Goal: Task Accomplishment & Management: Use online tool/utility

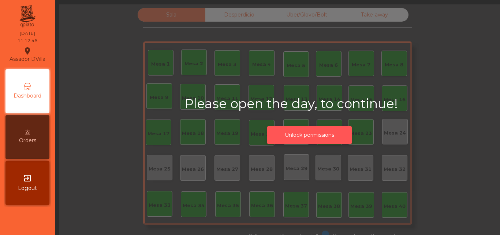
click at [298, 126] on button "Unlock permissions" at bounding box center [309, 135] width 85 height 18
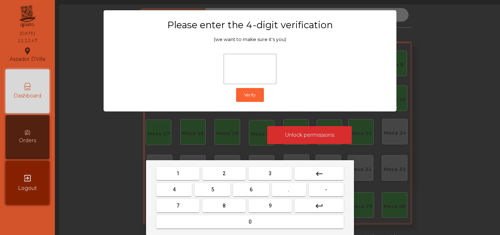
drag, startPoint x: 217, startPoint y: 175, endPoint x: 200, endPoint y: 185, distance: 19.0
click at [217, 175] on button "2" at bounding box center [223, 173] width 43 height 13
click at [189, 192] on button "4" at bounding box center [173, 189] width 35 height 13
drag, startPoint x: 252, startPoint y: 190, endPoint x: 274, endPoint y: 203, distance: 25.9
click at [252, 190] on span "6" at bounding box center [251, 189] width 3 height 6
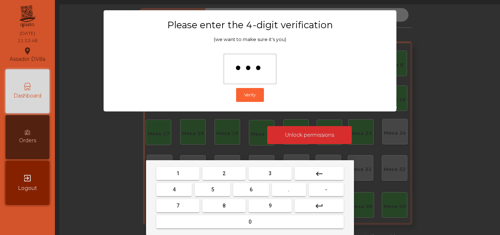
click at [274, 203] on button "9" at bounding box center [269, 205] width 43 height 13
type input "****"
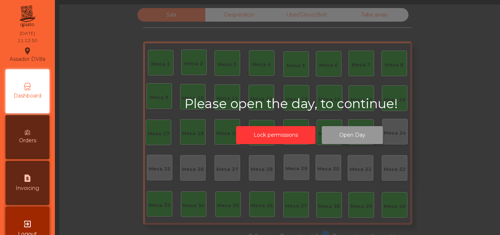
click at [324, 134] on button "Open Day" at bounding box center [352, 135] width 61 height 18
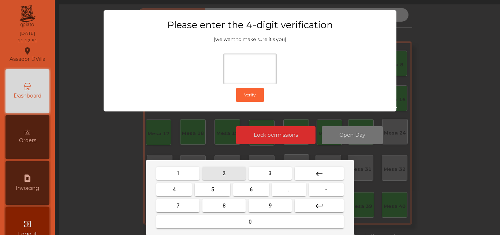
click at [217, 175] on button "2" at bounding box center [223, 173] width 43 height 13
click at [182, 190] on button "4" at bounding box center [173, 189] width 35 height 13
drag, startPoint x: 259, startPoint y: 190, endPoint x: 267, endPoint y: 207, distance: 19.4
click at [260, 190] on button "6" at bounding box center [250, 189] width 35 height 13
click at [268, 208] on button "9" at bounding box center [269, 205] width 43 height 13
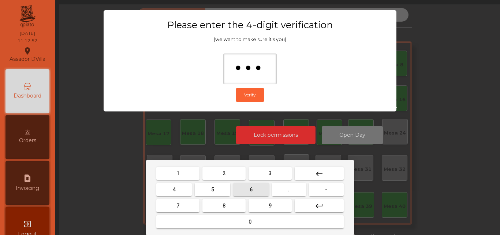
type input "****"
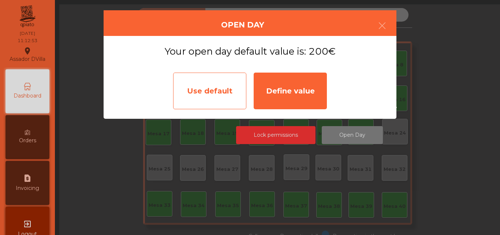
click at [212, 87] on div "Use default" at bounding box center [209, 90] width 73 height 37
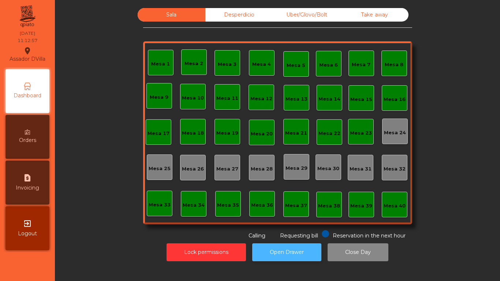
click at [285, 234] on button "Open Drawer" at bounding box center [286, 252] width 69 height 18
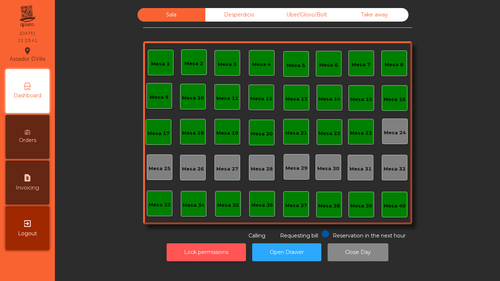
click at [230, 234] on button "Lock permissions" at bounding box center [206, 252] width 79 height 18
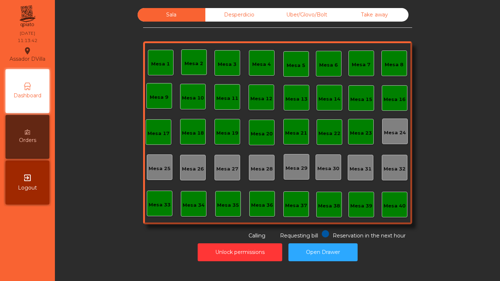
click at [247, 17] on div "Desperdicio" at bounding box center [239, 15] width 68 height 14
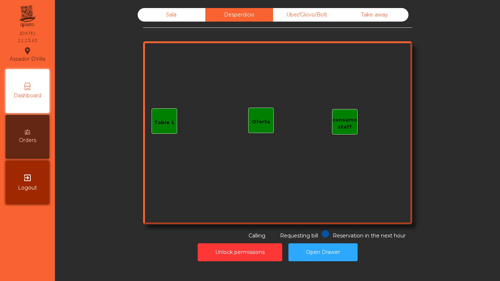
click at [327, 13] on div "Uber/Glovo/Bolt" at bounding box center [307, 15] width 68 height 14
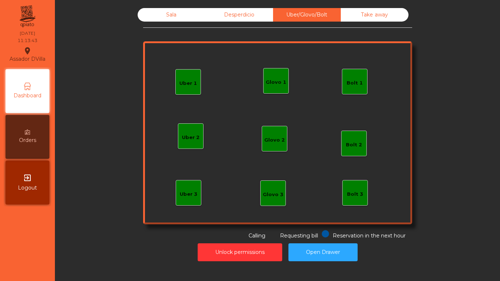
click at [382, 12] on div "Take away" at bounding box center [375, 15] width 68 height 14
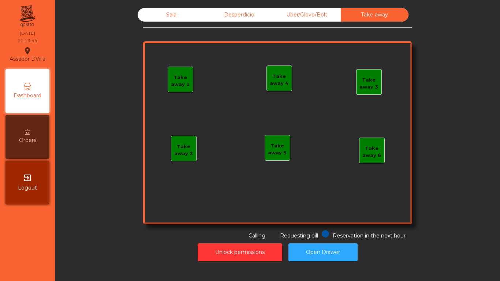
click at [159, 15] on div "Sala" at bounding box center [172, 15] width 68 height 14
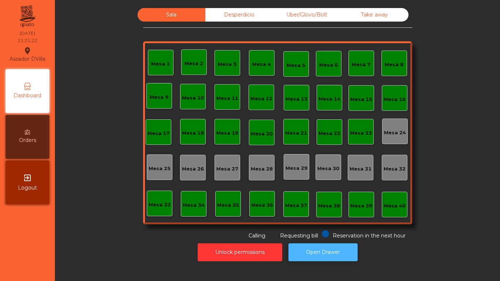
click at [321, 234] on button "Open Drawer" at bounding box center [322, 252] width 69 height 18
